Goal: Information Seeking & Learning: Find specific fact

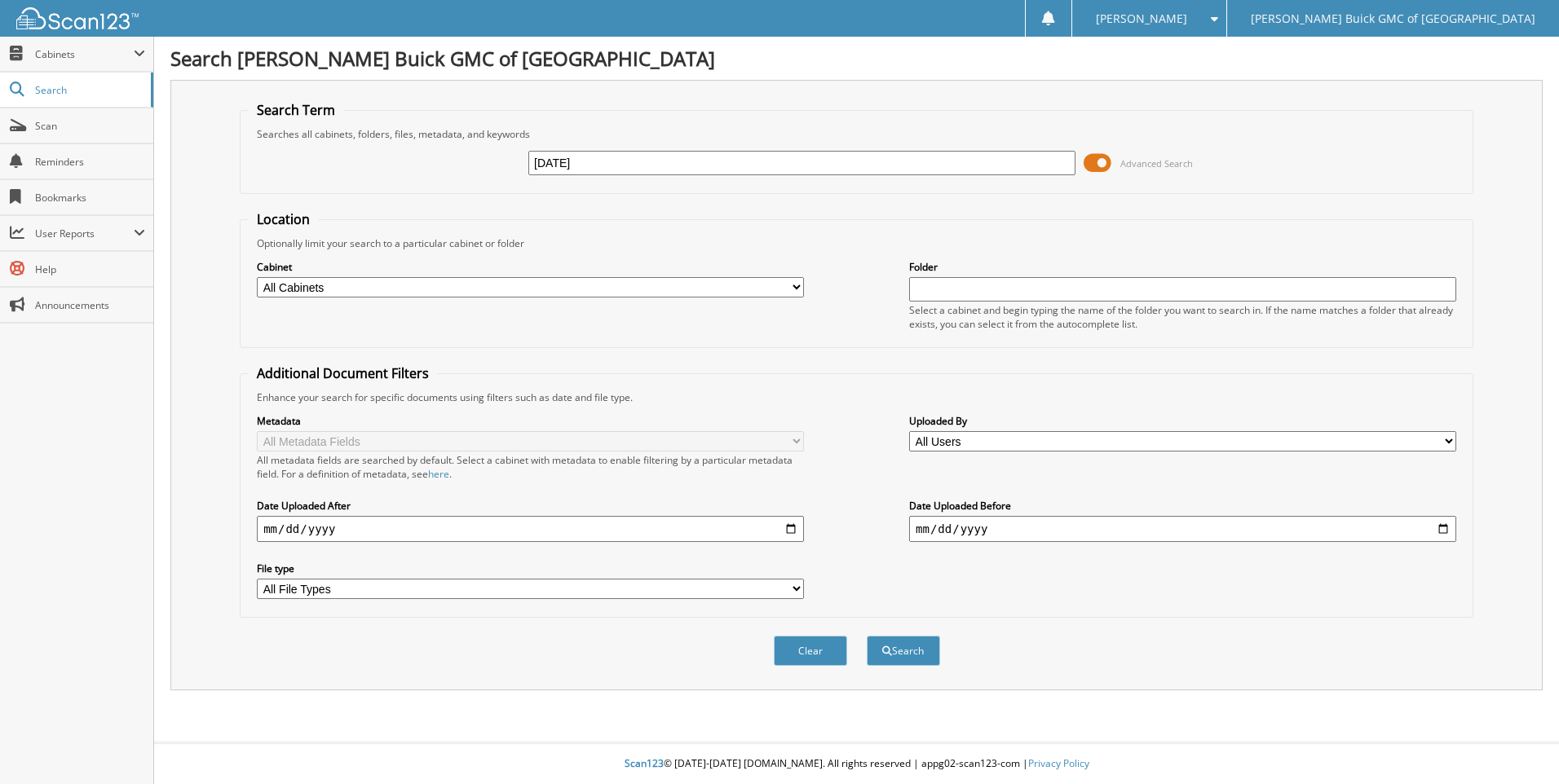
type input "[DATE]"
click at [867, 636] on button "Search" at bounding box center [903, 651] width 73 height 30
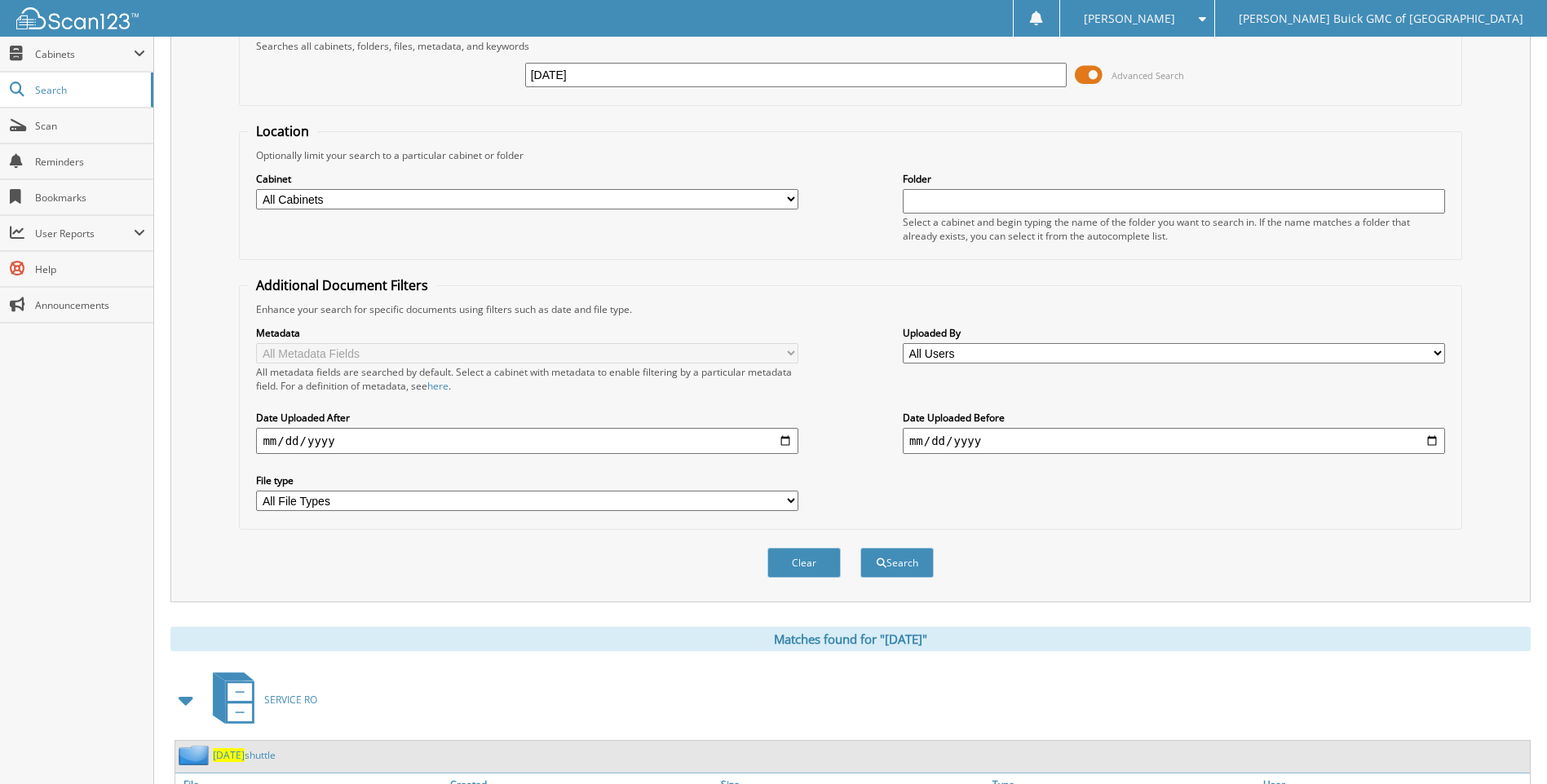
scroll to position [323, 0]
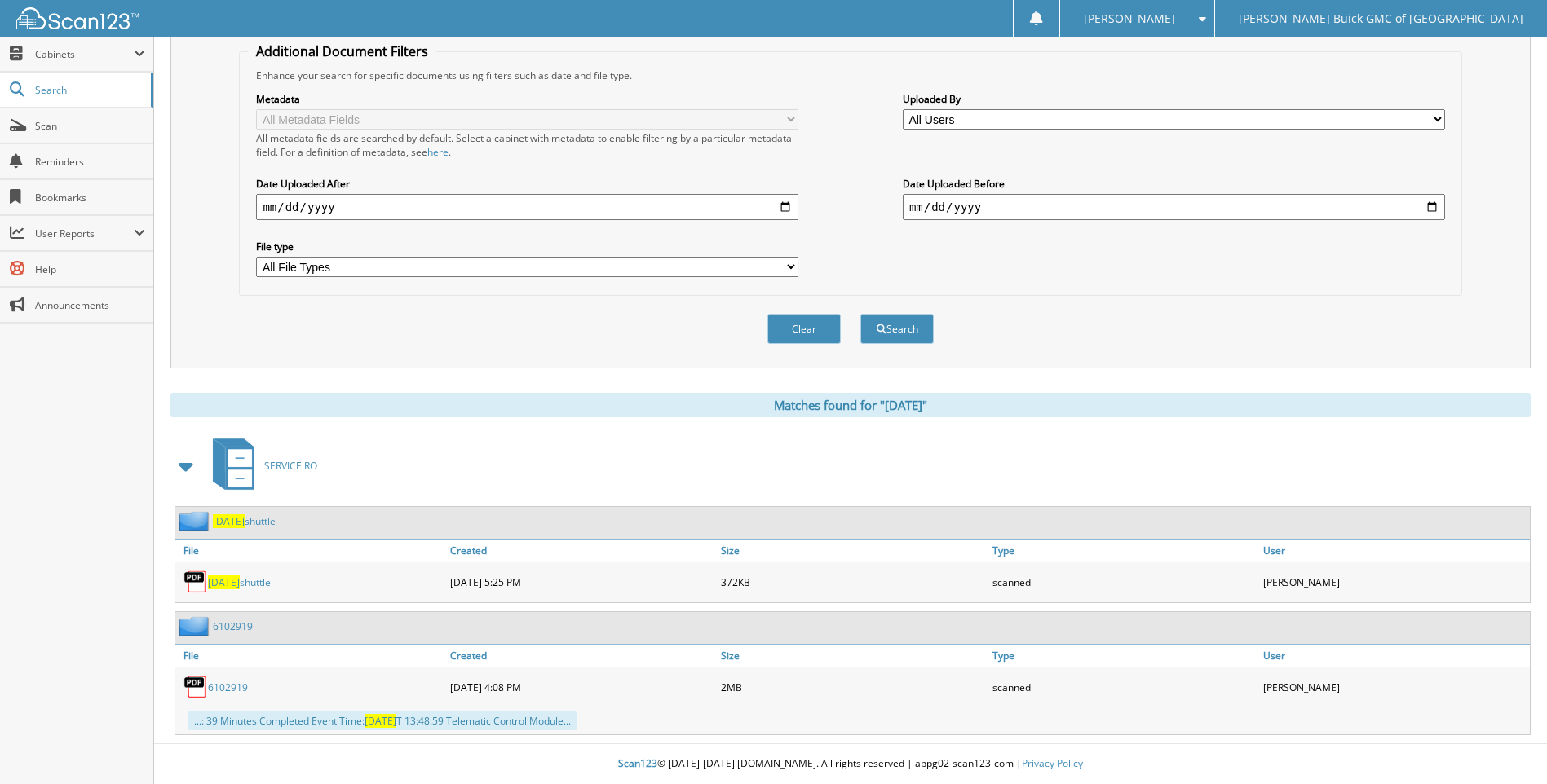
click at [236, 584] on span "2025-09-15" at bounding box center [224, 582] width 32 height 13
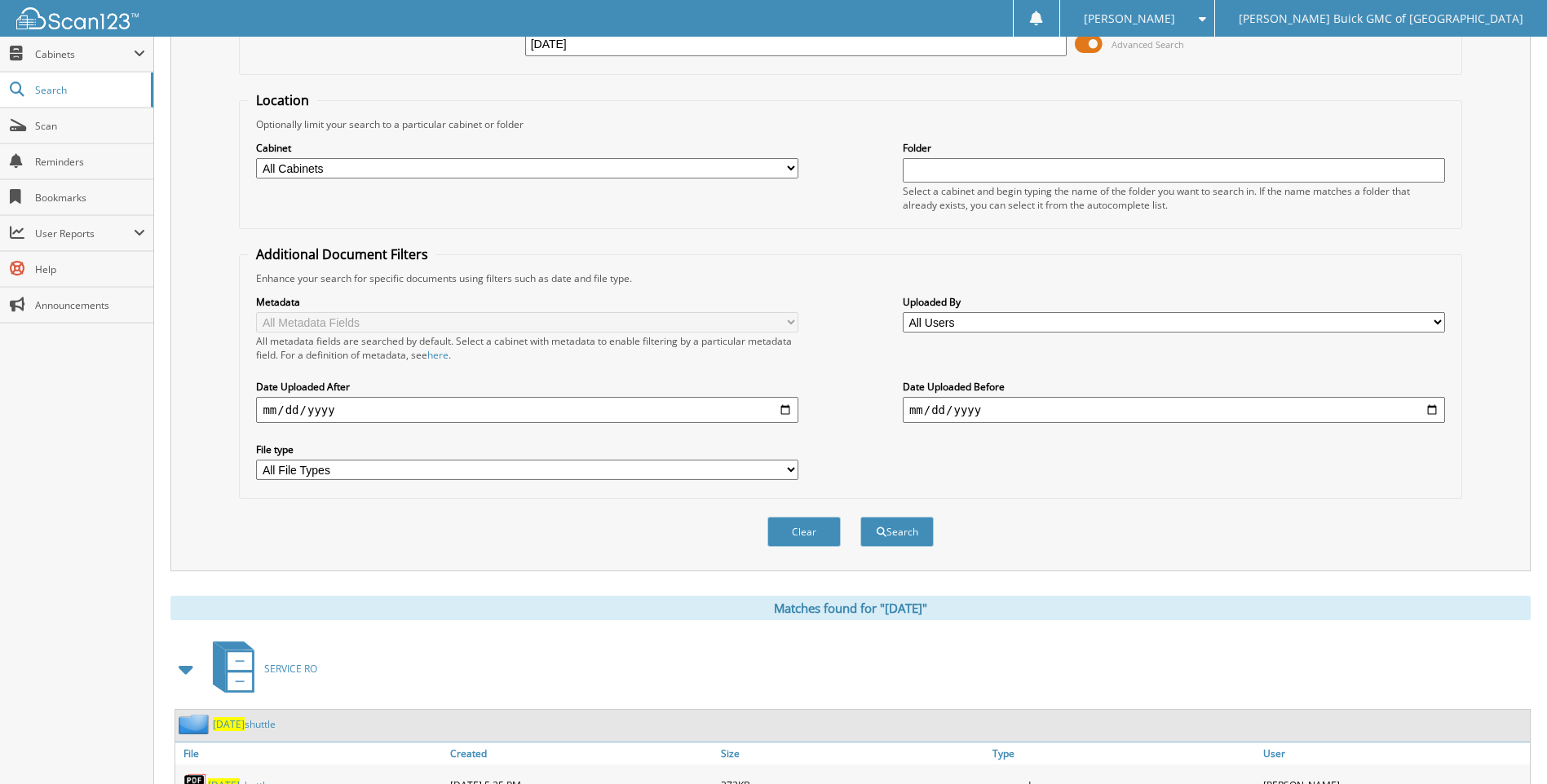
scroll to position [0, 0]
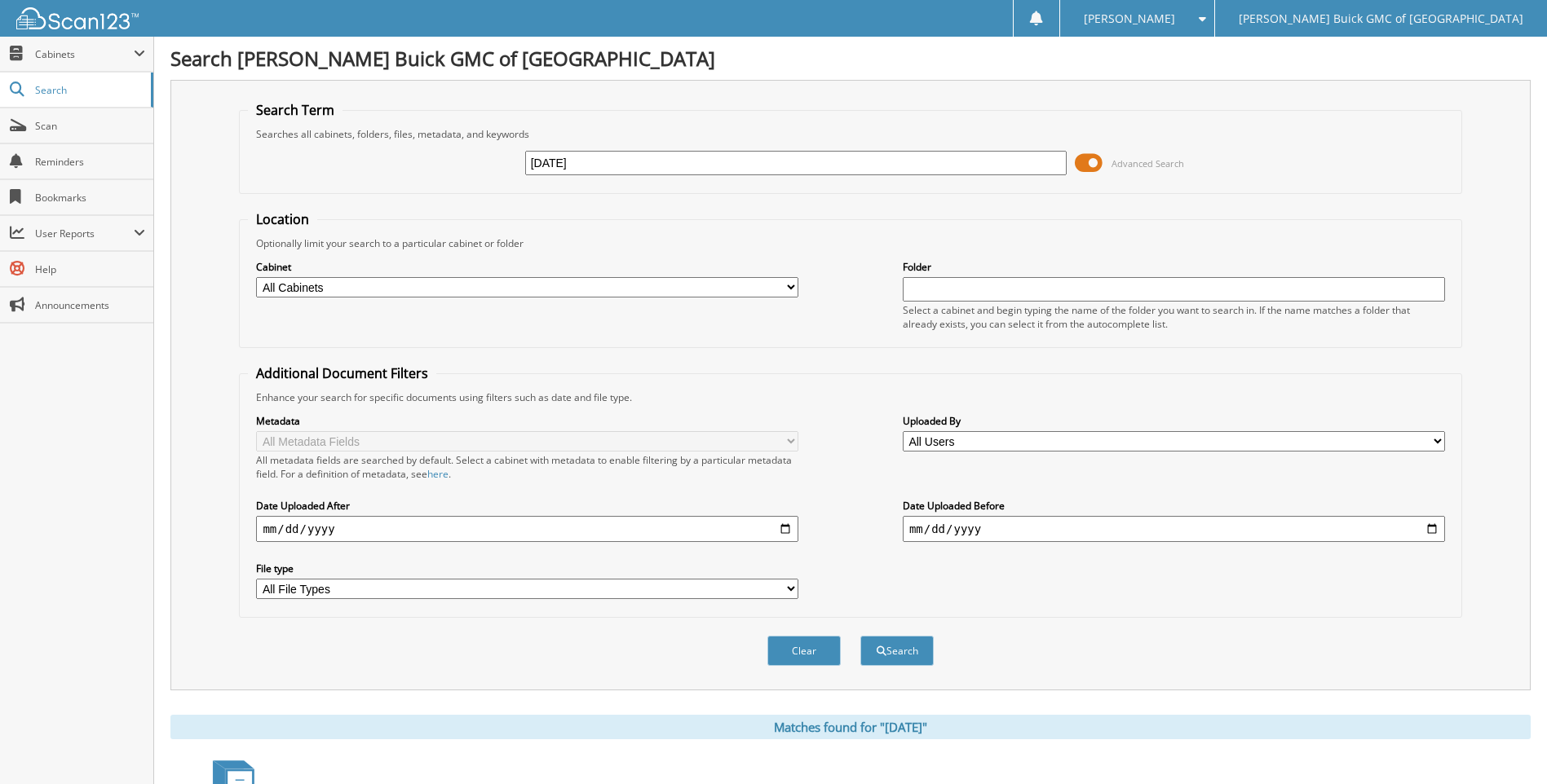
click at [653, 169] on input "[DATE]" at bounding box center [796, 162] width 542 height 24
type input "2025-09-18"
click at [860, 636] on button "Search" at bounding box center [896, 651] width 73 height 30
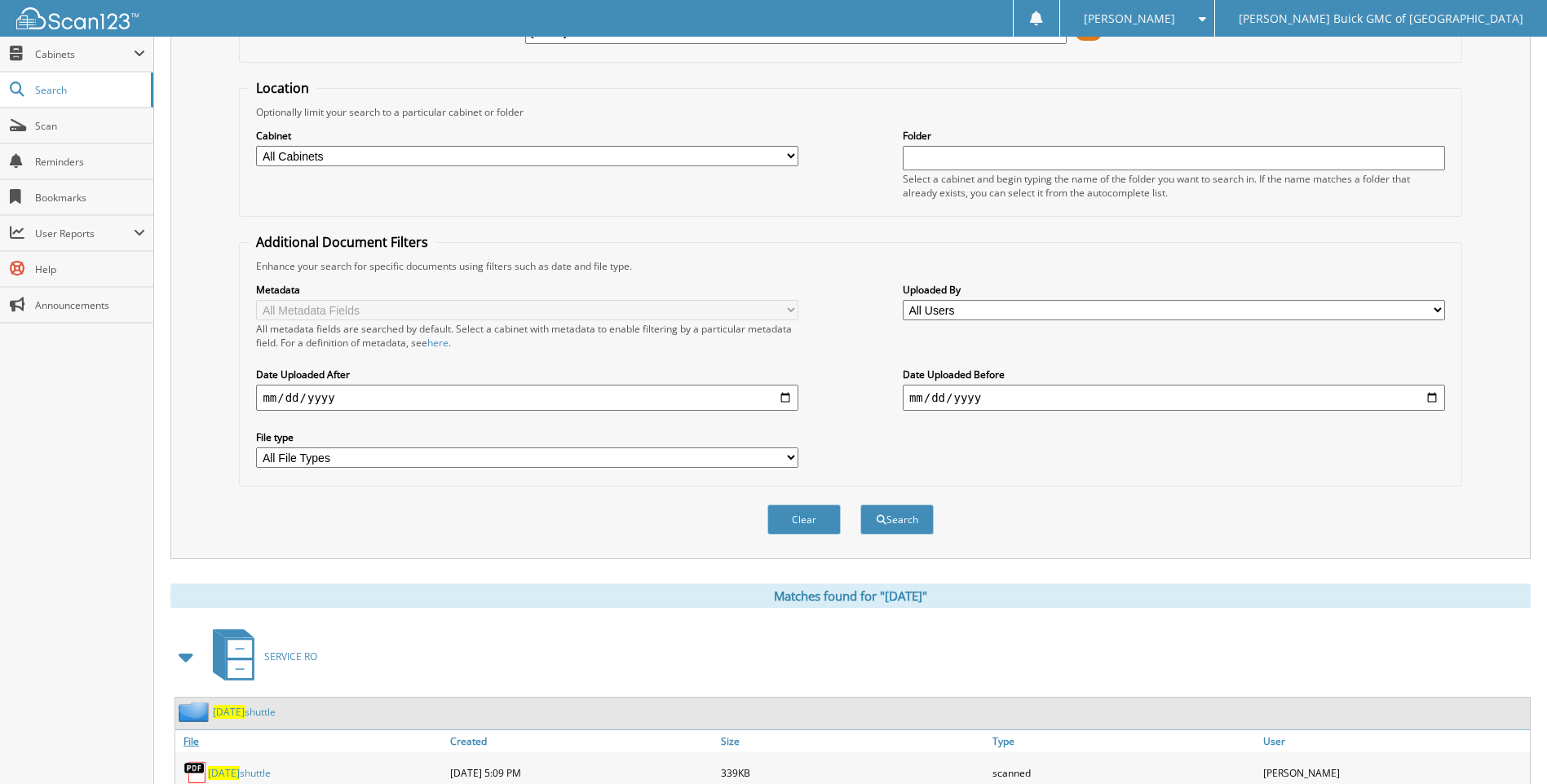
scroll to position [191, 0]
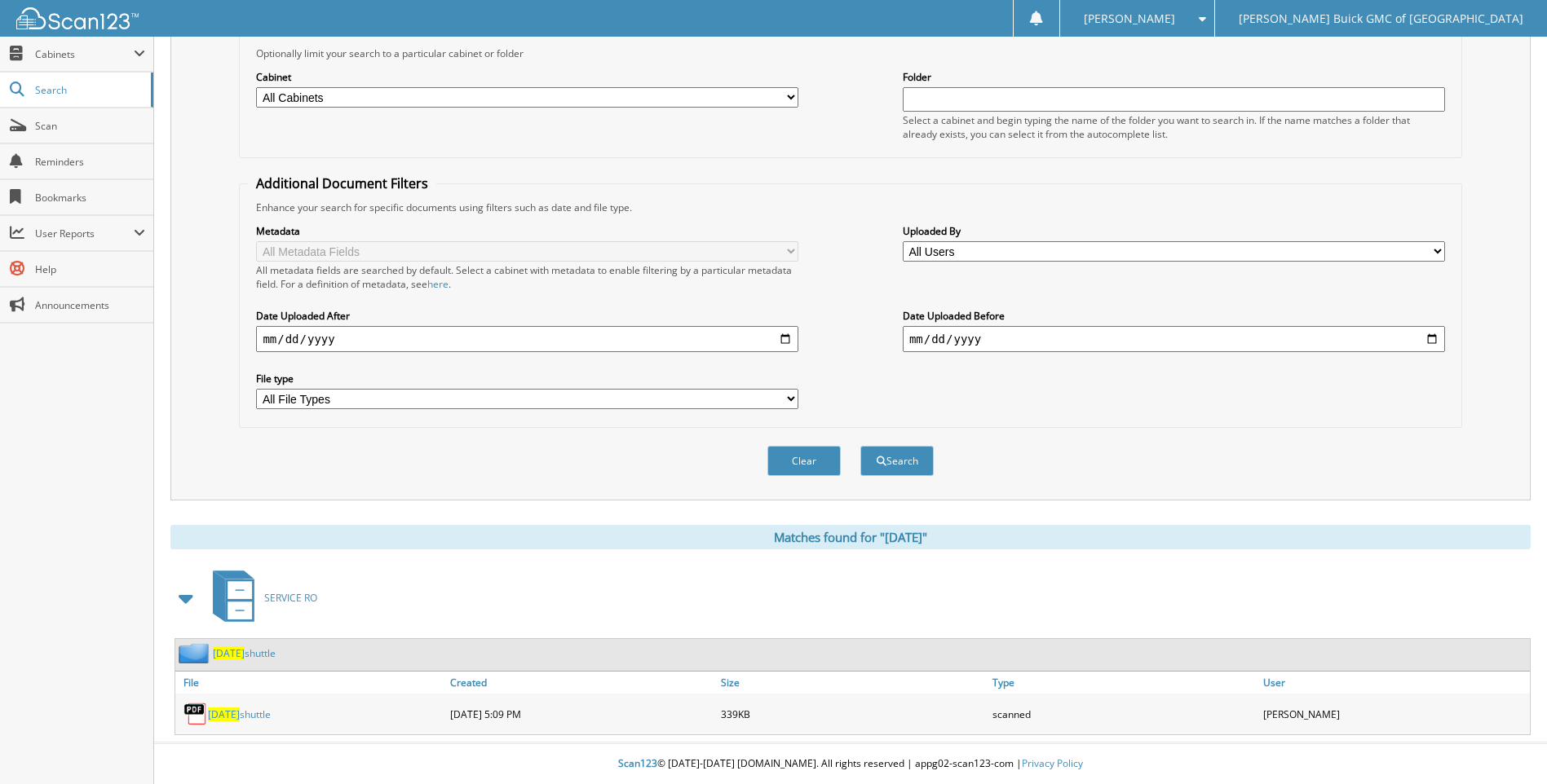
click at [225, 712] on span "[DATE]" at bounding box center [224, 714] width 32 height 13
